Goal: Information Seeking & Learning: Learn about a topic

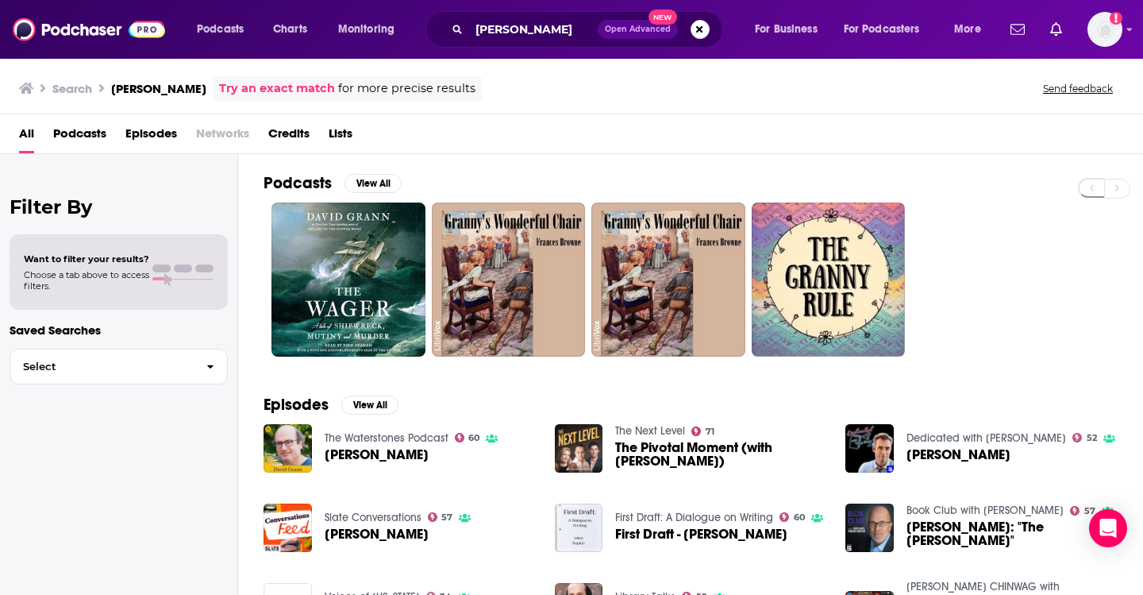
scroll to position [20, 0]
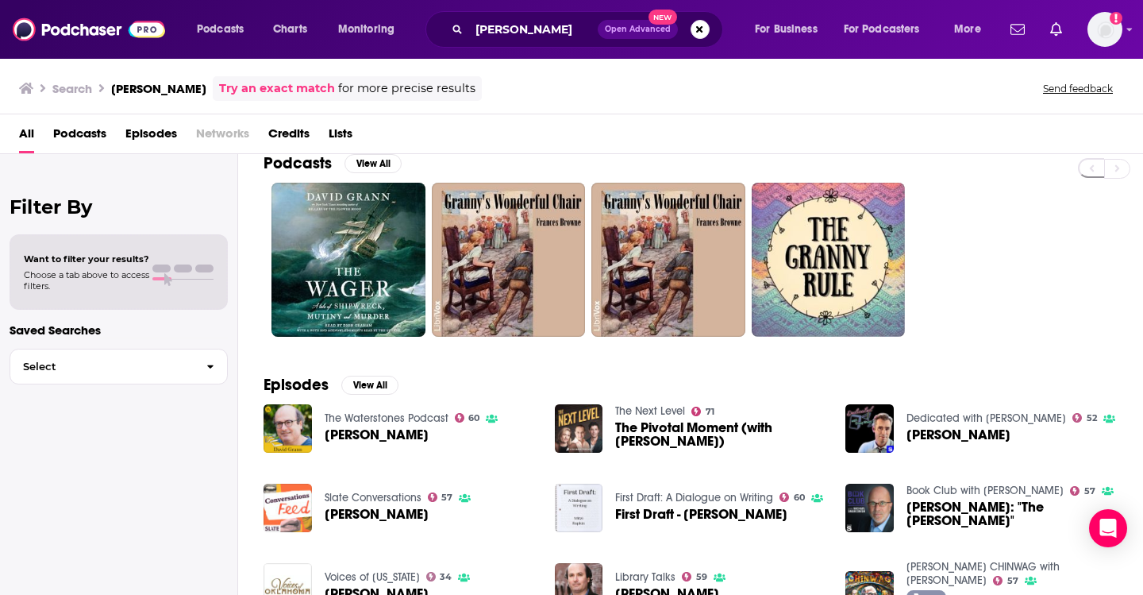
click at [289, 508] on img "David Grann" at bounding box center [288, 507] width 48 height 48
click at [553, 29] on input "david grann" at bounding box center [533, 29] width 129 height 25
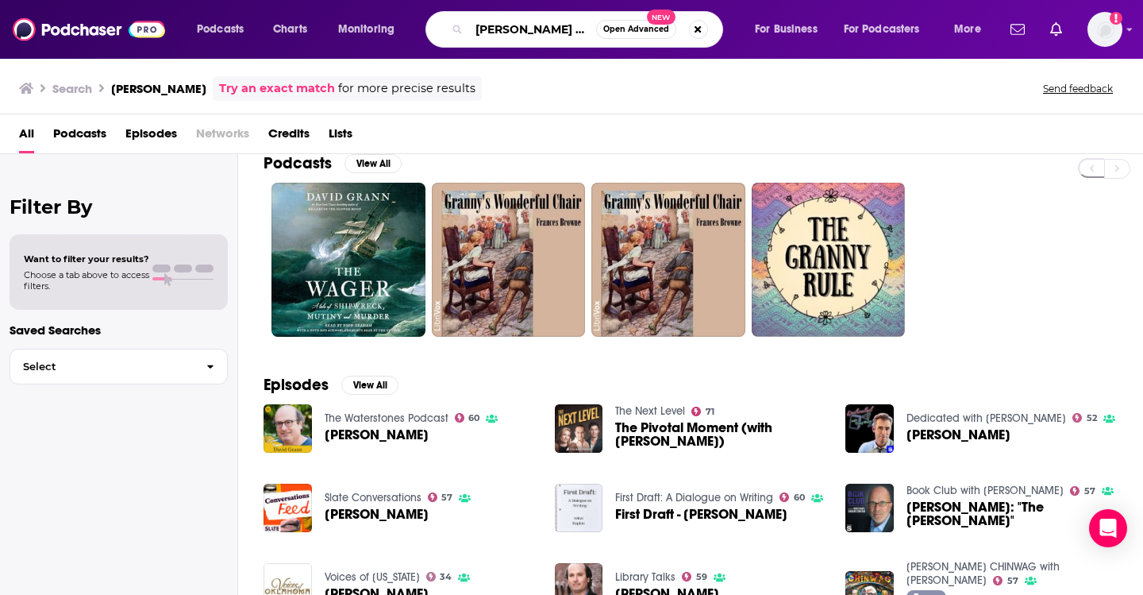
scroll to position [0, 10]
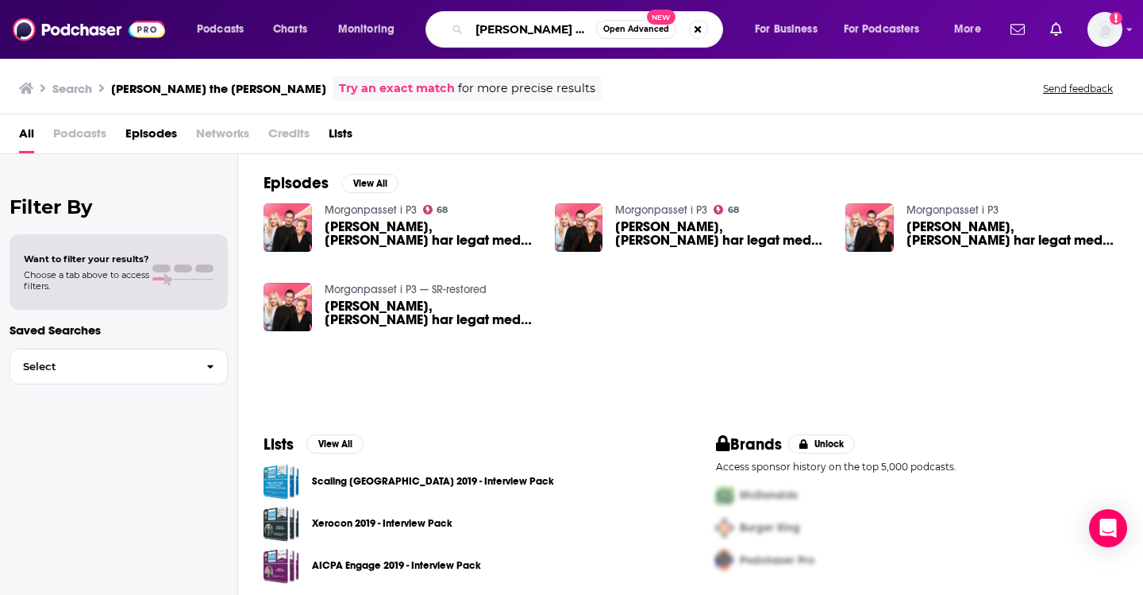
click at [571, 33] on input "david grann the ager" at bounding box center [532, 29] width 127 height 25
type input "david grann the wager"
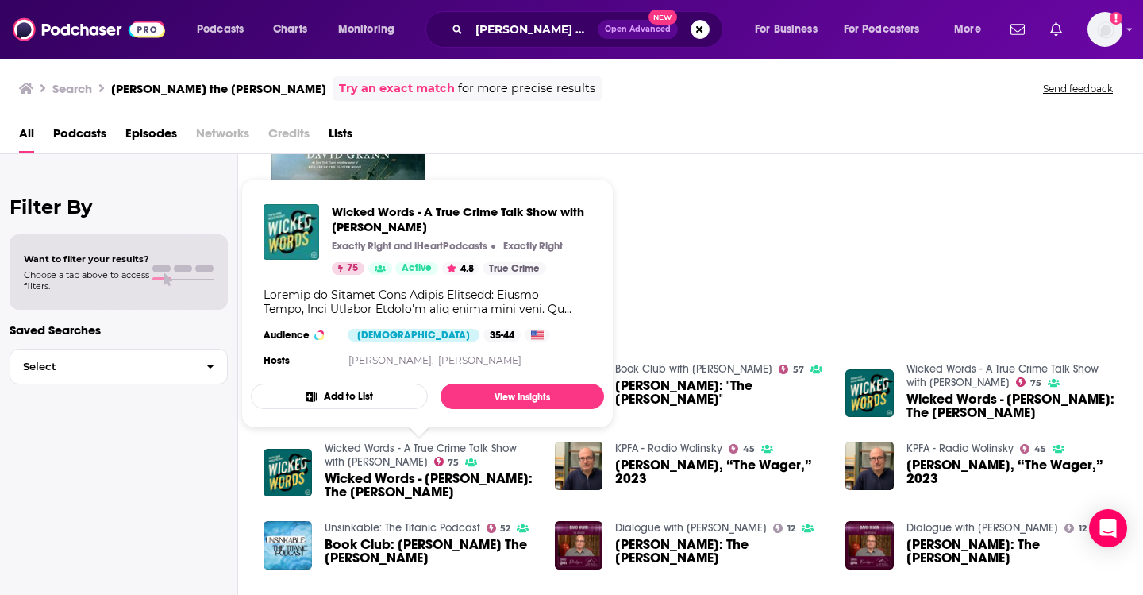
scroll to position [73, 0]
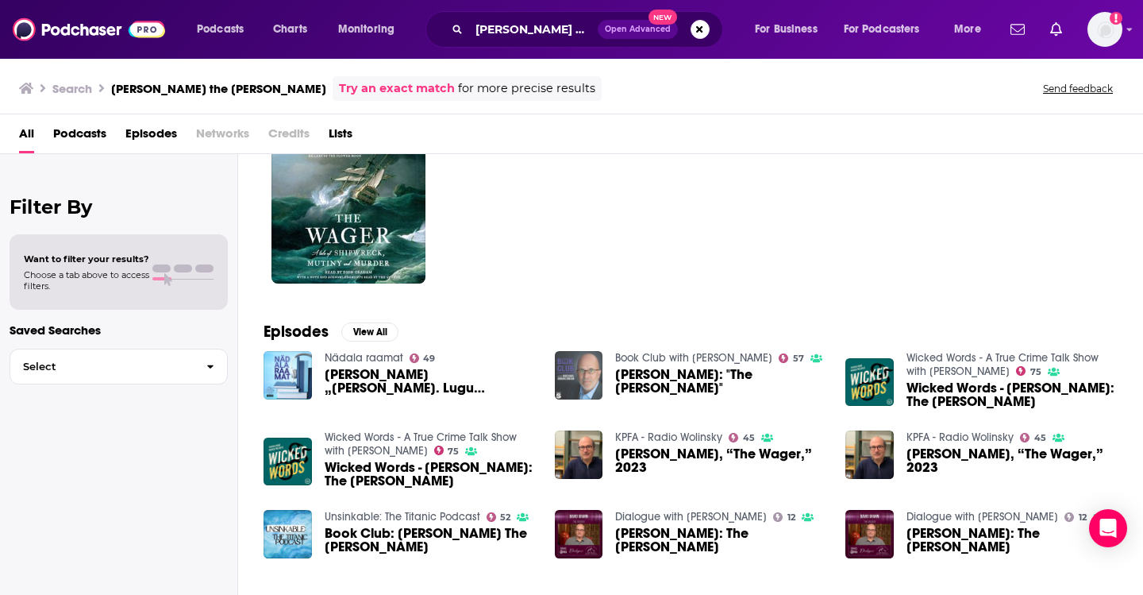
click at [565, 387] on img at bounding box center [579, 375] width 48 height 48
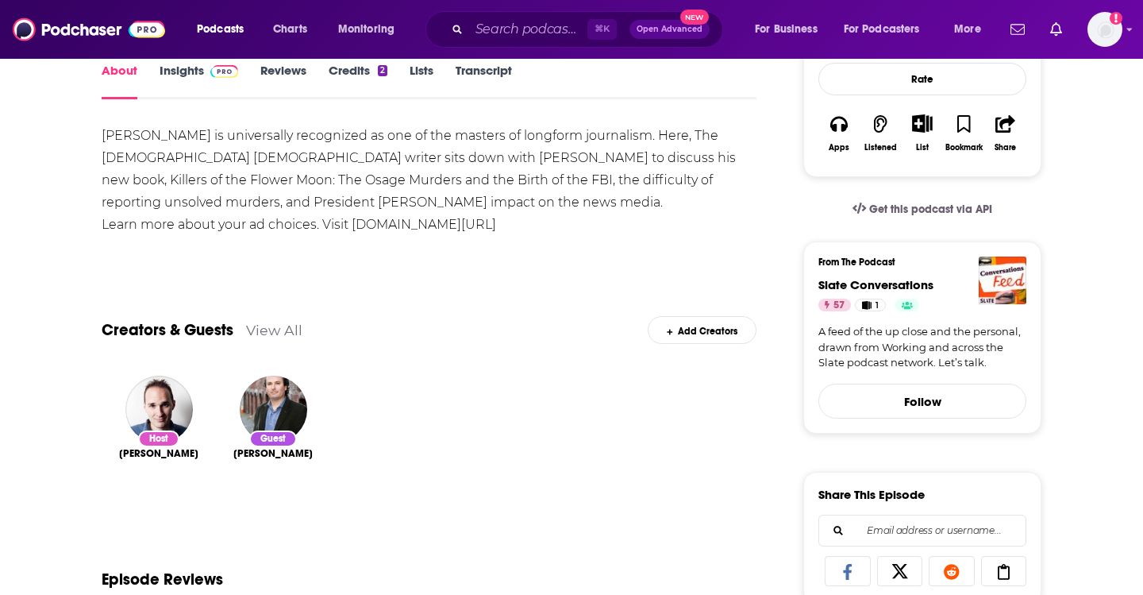
scroll to position [228, 0]
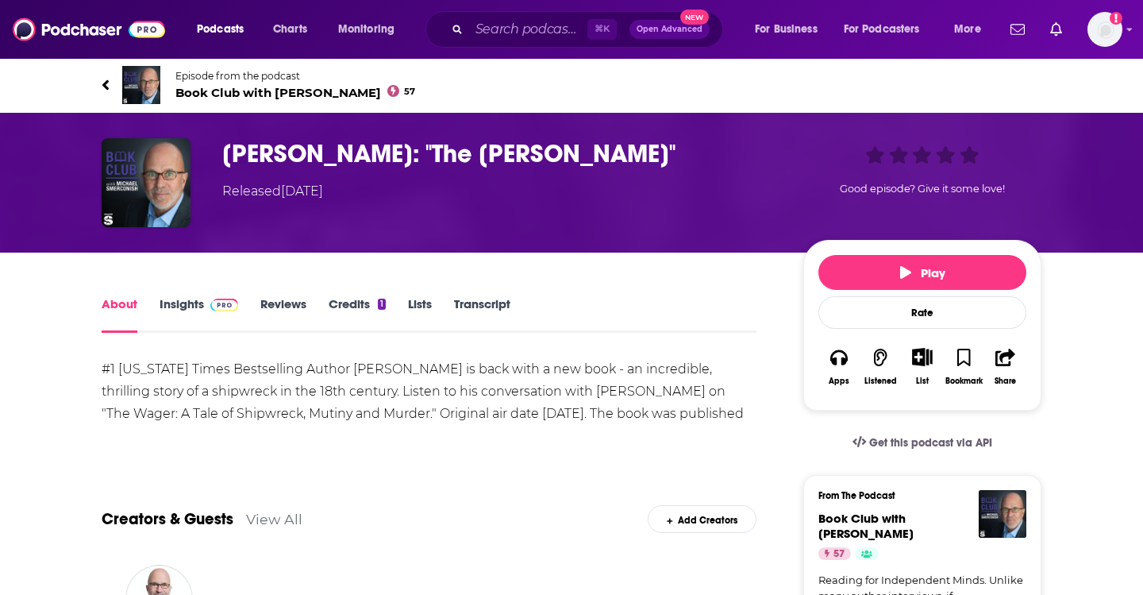
click at [271, 298] on link "Reviews" at bounding box center [283, 314] width 46 height 37
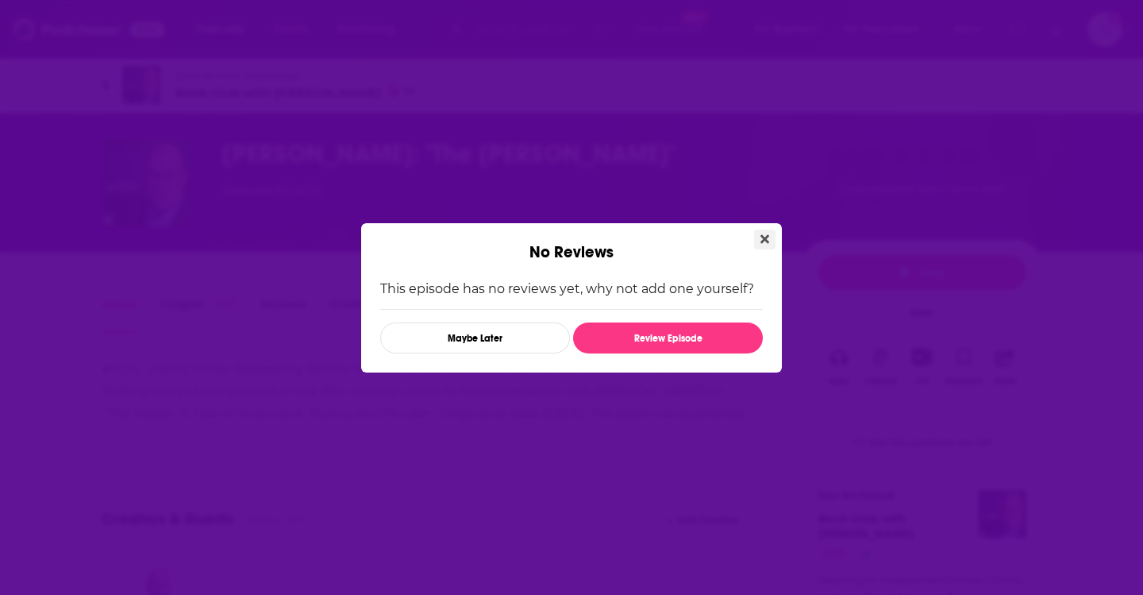
click at [772, 233] on button "Close" at bounding box center [764, 239] width 21 height 20
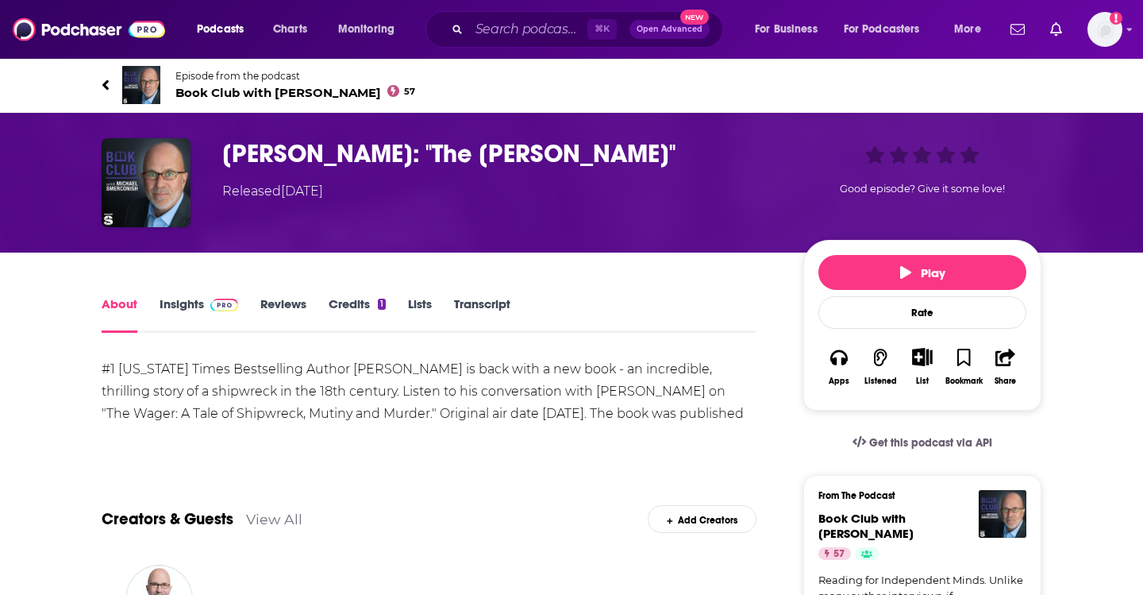
click at [234, 94] on span "Book Club with [PERSON_NAME] 57" at bounding box center [295, 92] width 240 height 15
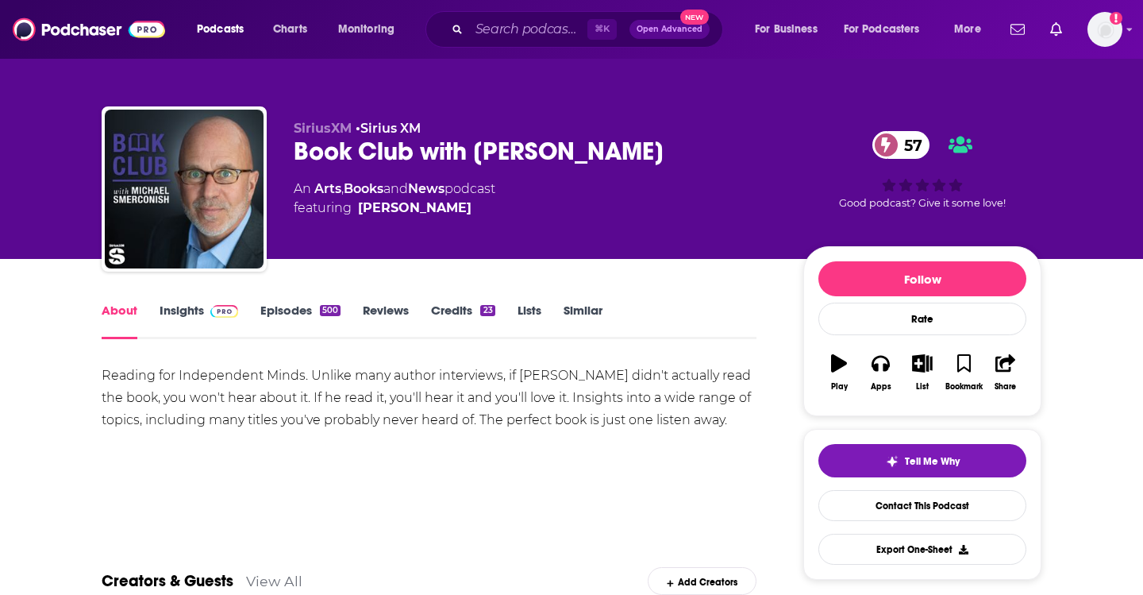
click at [296, 321] on link "Episodes 500" at bounding box center [300, 320] width 80 height 37
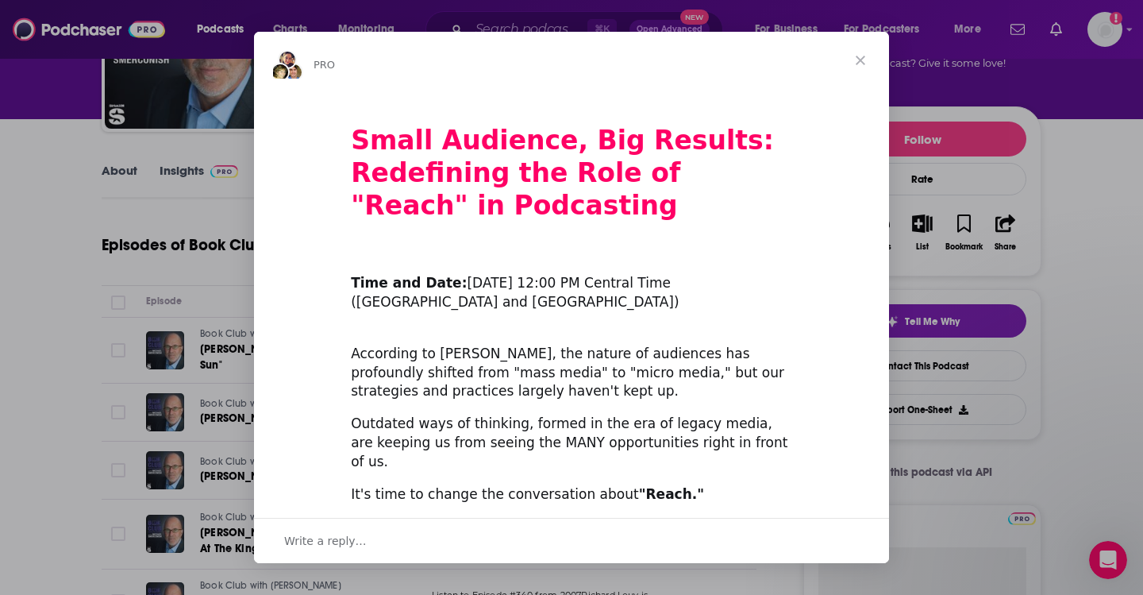
click at [854, 53] on span "Close" at bounding box center [860, 60] width 57 height 57
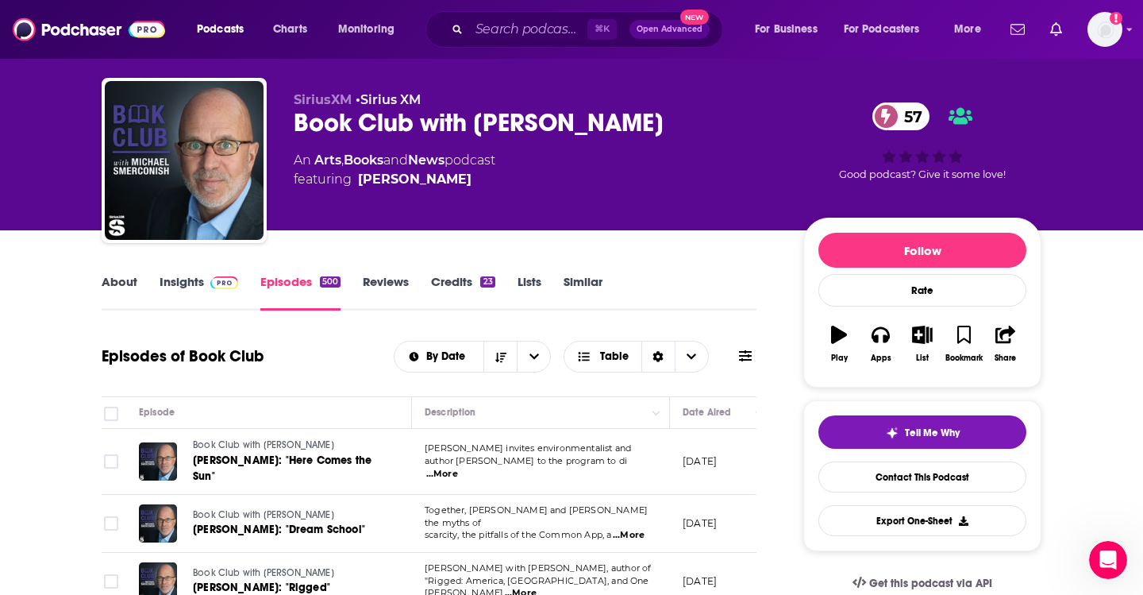
scroll to position [25, 0]
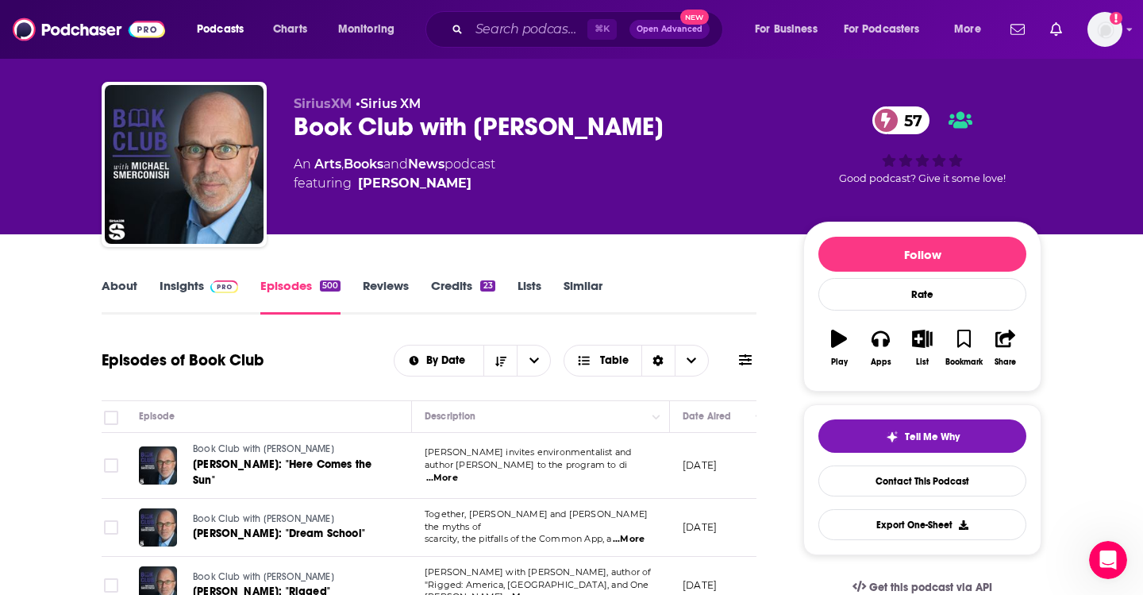
click at [341, 128] on div "Book Club with [PERSON_NAME] 57" at bounding box center [536, 126] width 484 height 31
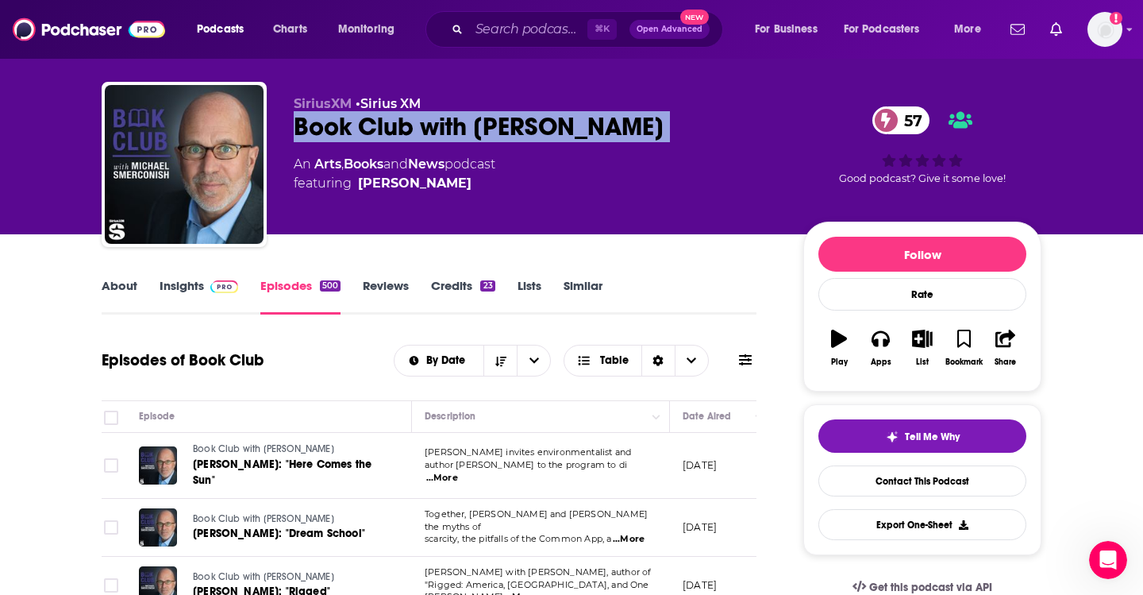
click at [341, 128] on div "Book Club with [PERSON_NAME] 57" at bounding box center [536, 126] width 484 height 31
copy div "Book Club with [PERSON_NAME] 57"
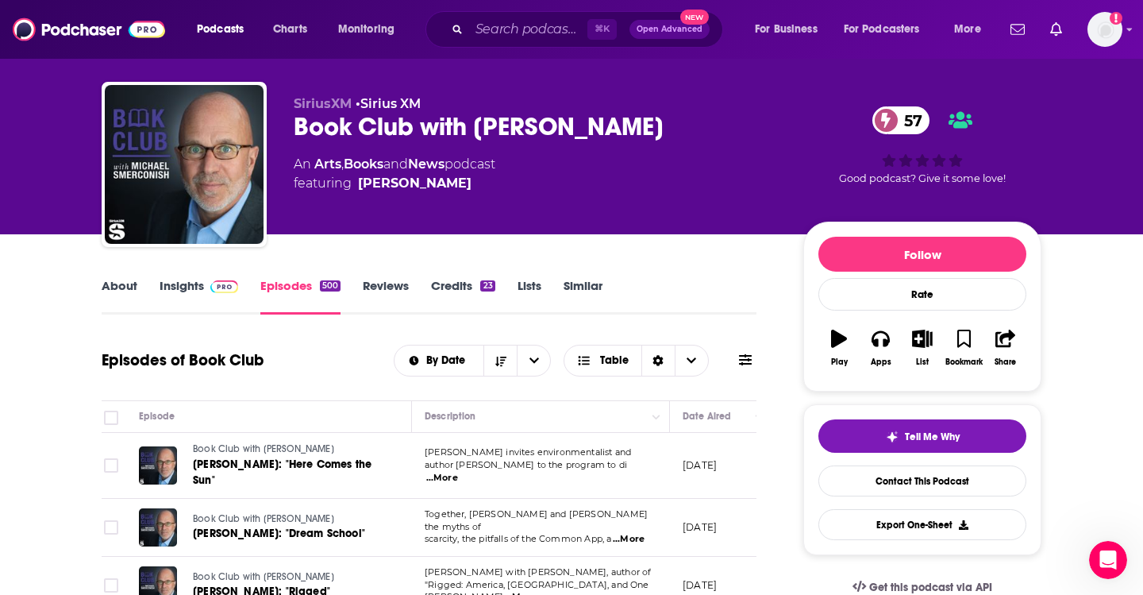
click at [598, 134] on div "Book Club with [PERSON_NAME] 57" at bounding box center [536, 126] width 484 height 31
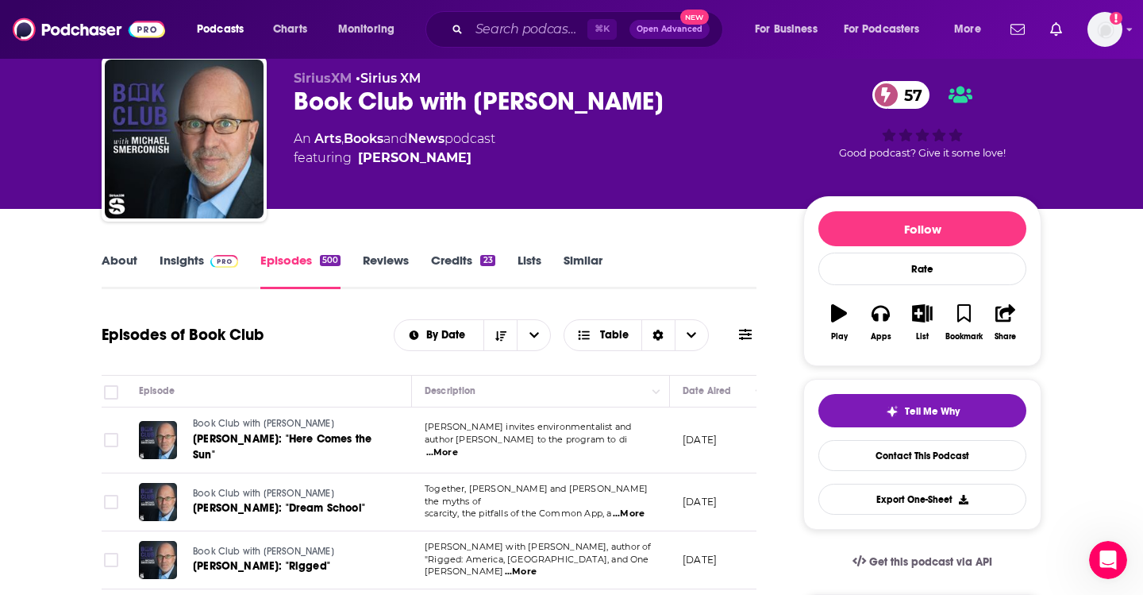
scroll to position [51, 0]
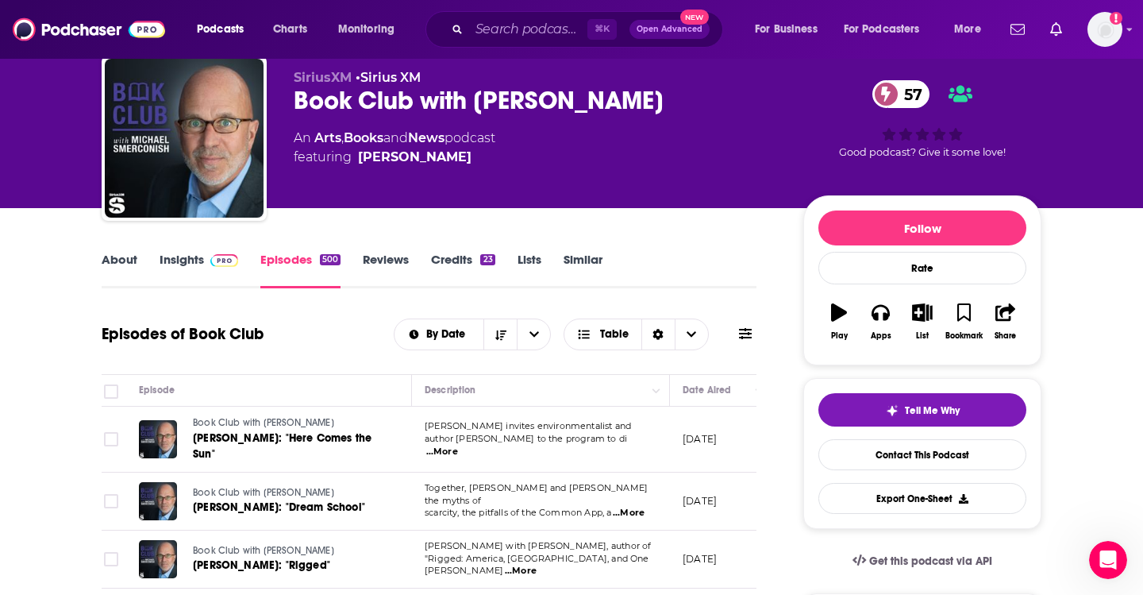
click at [177, 254] on link "Insights" at bounding box center [199, 270] width 79 height 37
